Goal: Answer question/provide support: Share knowledge or assist other users

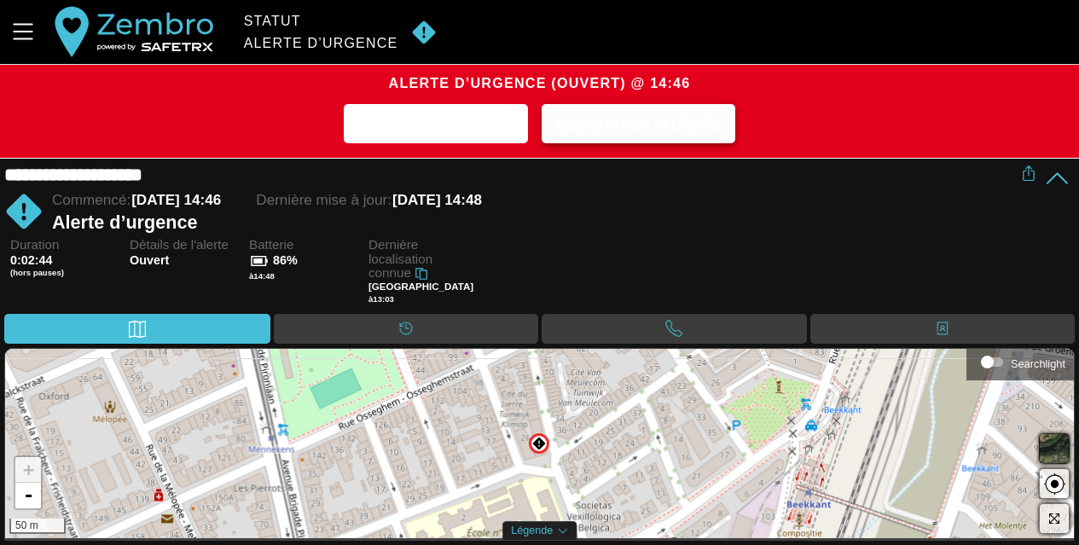
click at [614, 131] on span "Résoudre l'alerte" at bounding box center [638, 125] width 166 height 26
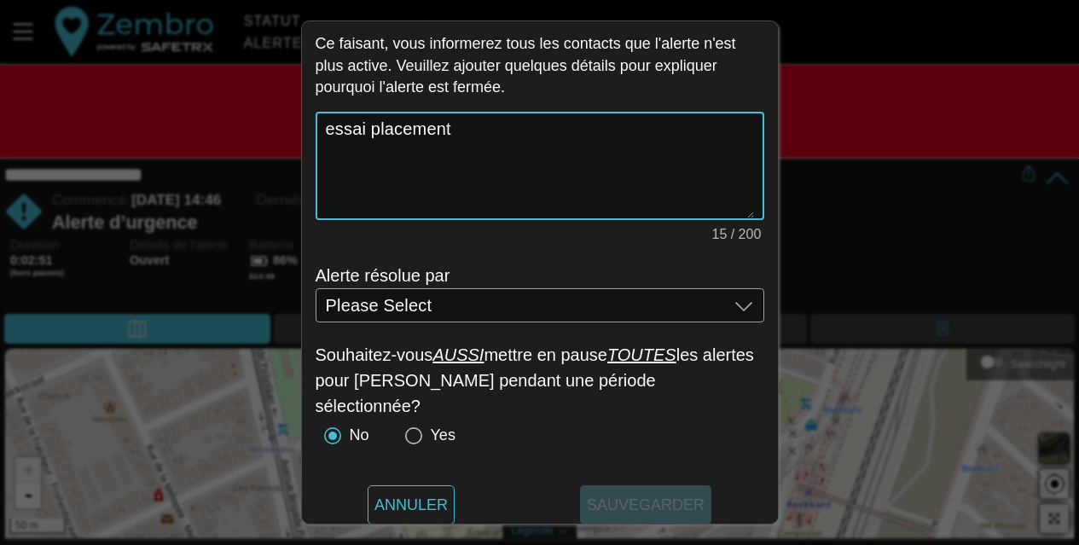
scroll to position [93, 0]
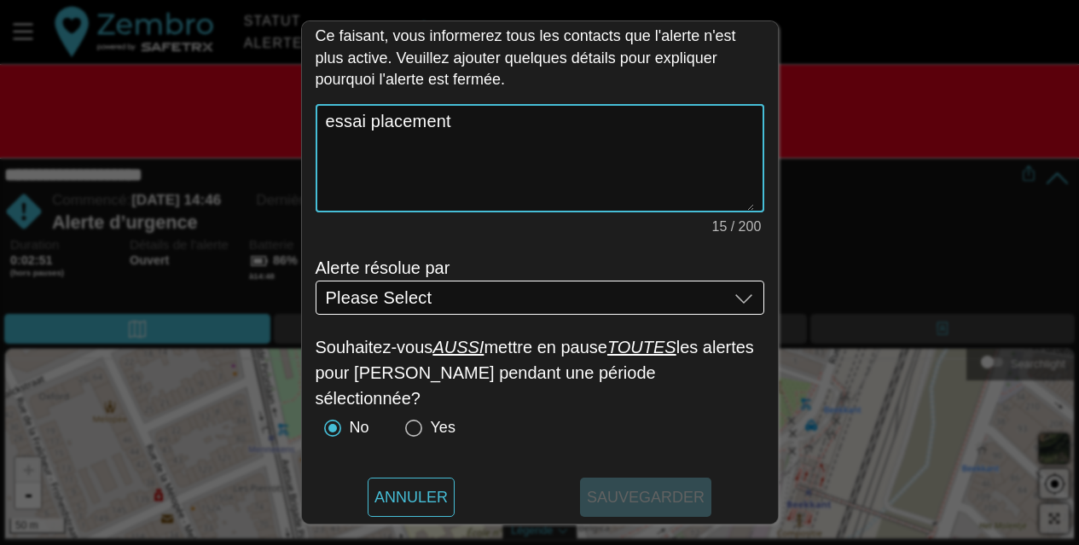
type textarea "essai placement"
click at [462, 299] on div "Please Select Please Select" at bounding box center [527, 298] width 403 height 34
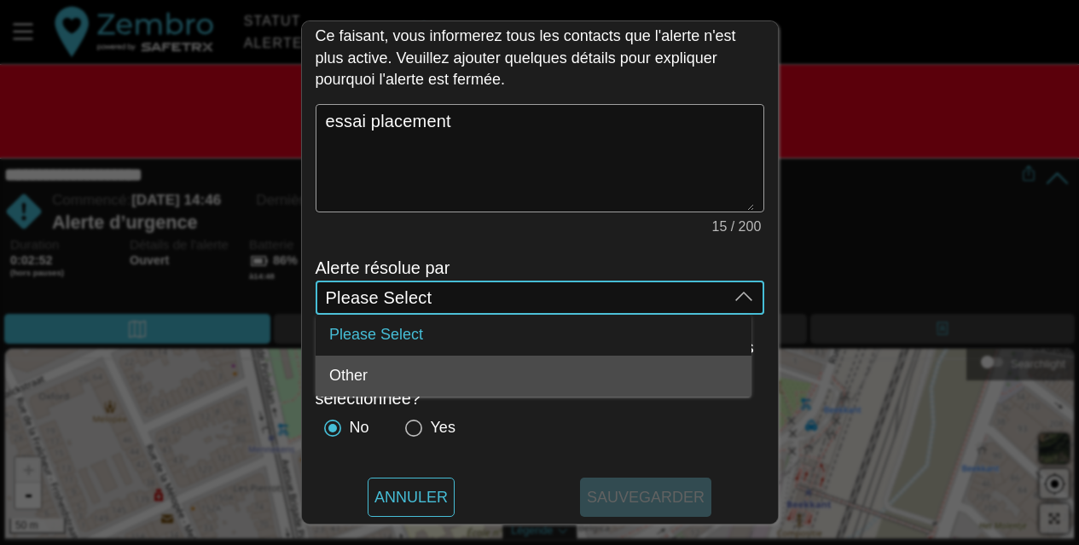
click at [421, 370] on div "Other" at bounding box center [533, 377] width 409 height 19
type input "Other"
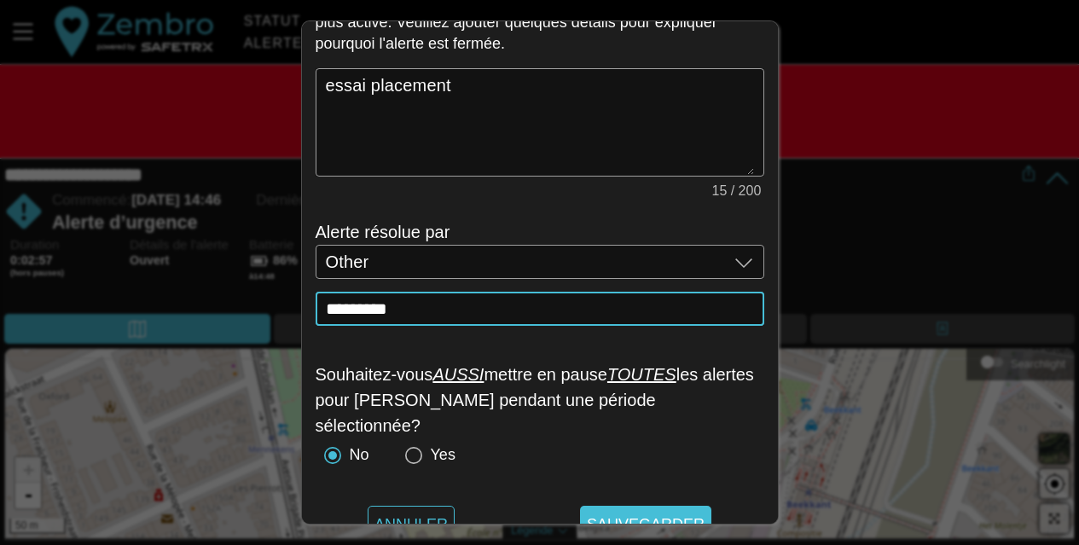
scroll to position [157, 0]
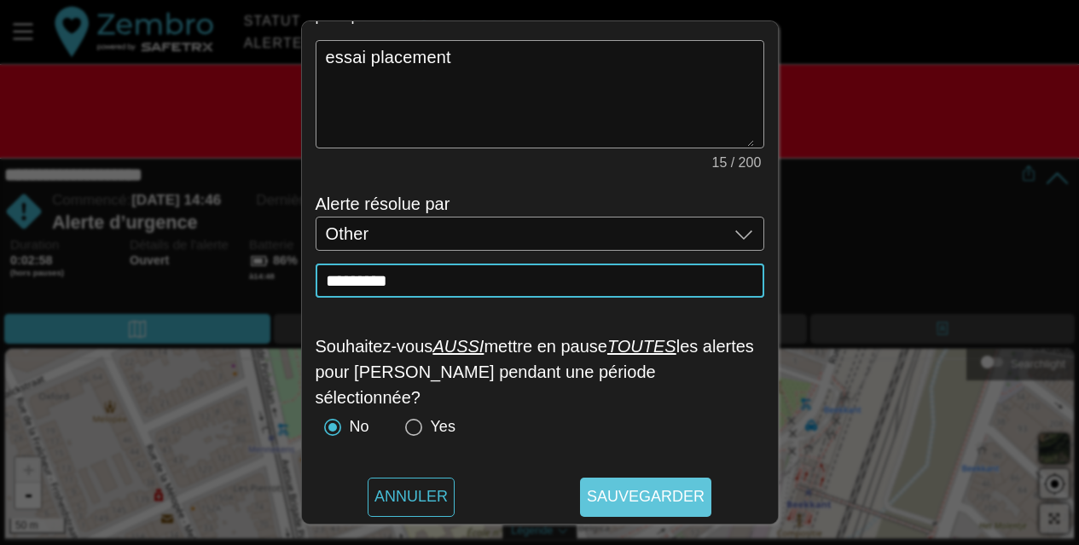
type input "*********"
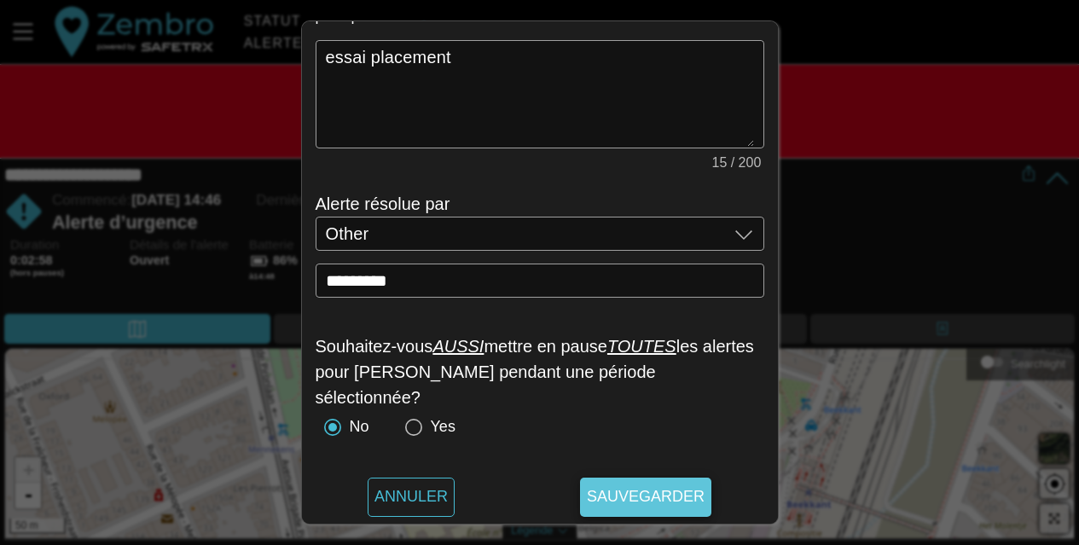
click at [665, 495] on span "Sauvegarder" at bounding box center [646, 497] width 118 height 39
